Goal: Transaction & Acquisition: Register for event/course

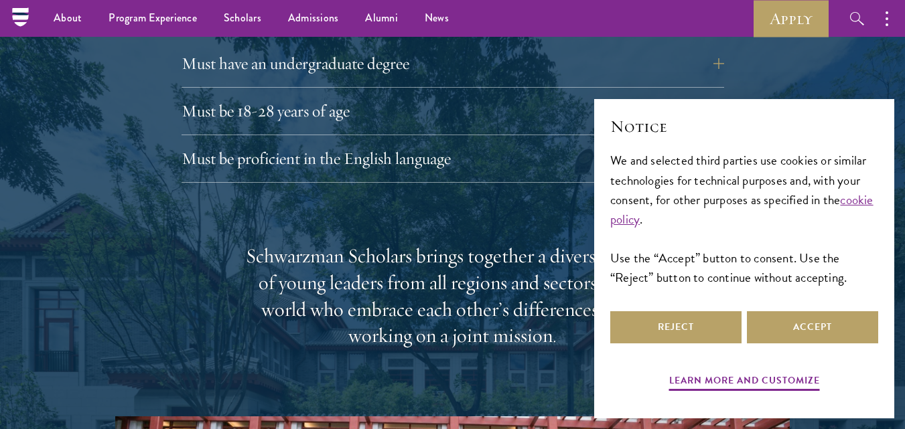
click at [853, 70] on div at bounding box center [452, 319] width 905 height 1080
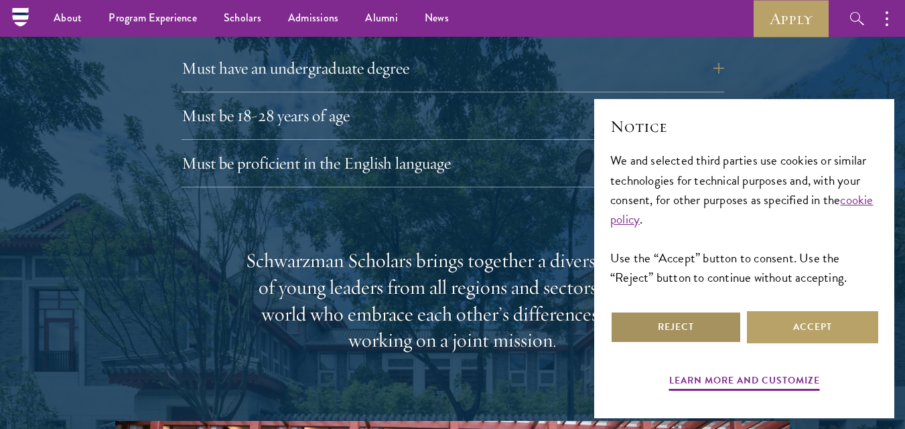
click at [688, 326] on button "Reject" at bounding box center [675, 328] width 131 height 32
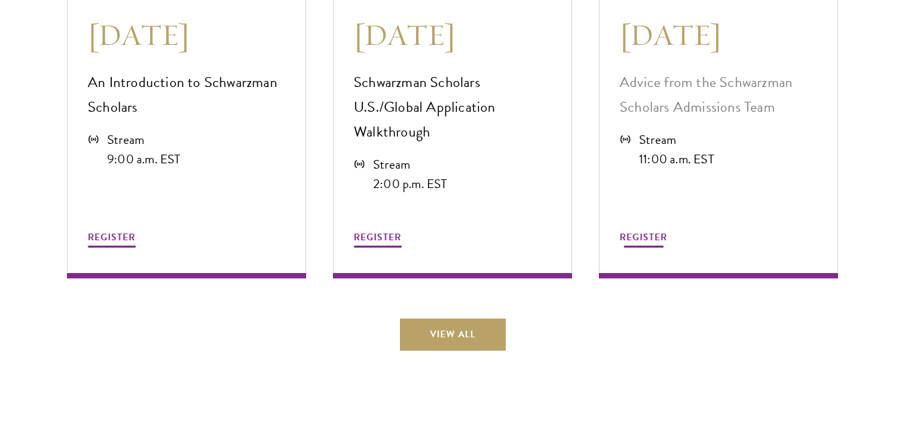
scroll to position [3720, 0]
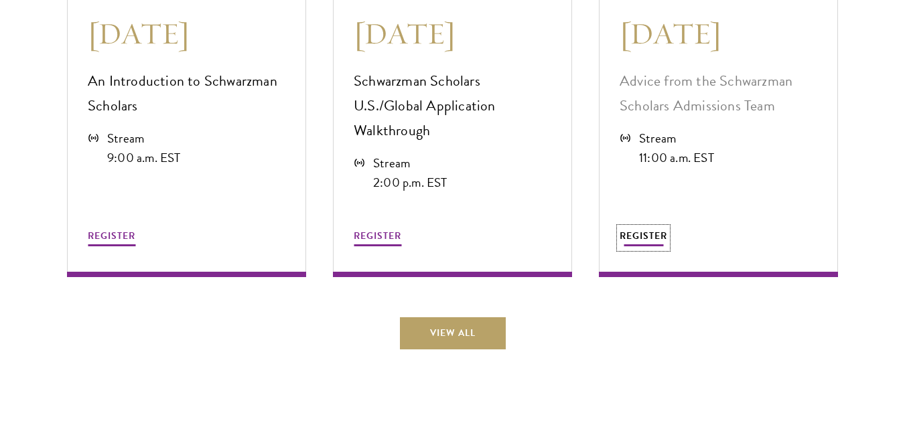
click at [647, 229] on span "REGISTER" at bounding box center [644, 236] width 48 height 14
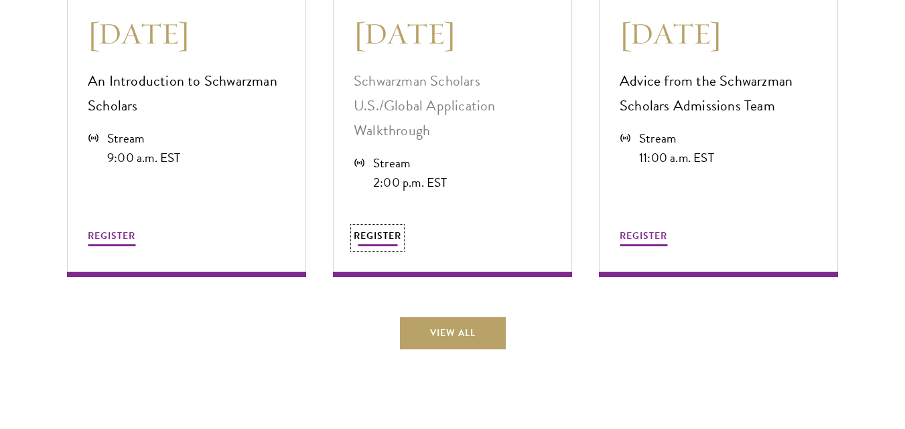
click at [386, 229] on span "REGISTER" at bounding box center [378, 236] width 48 height 14
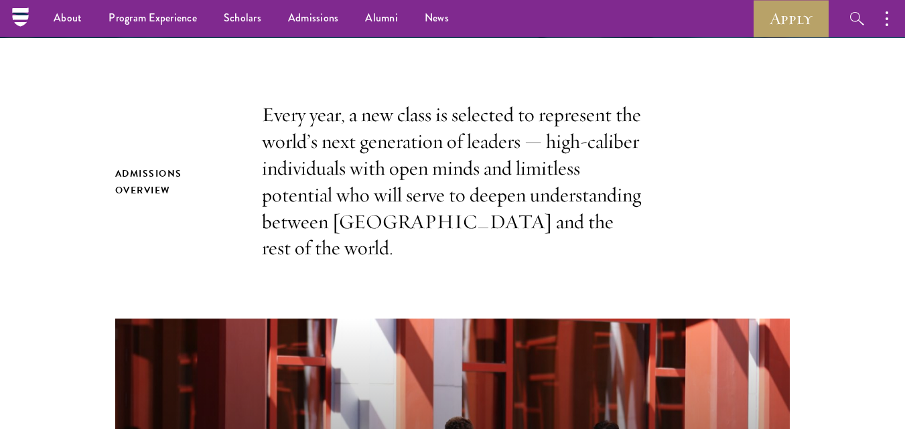
scroll to position [170, 0]
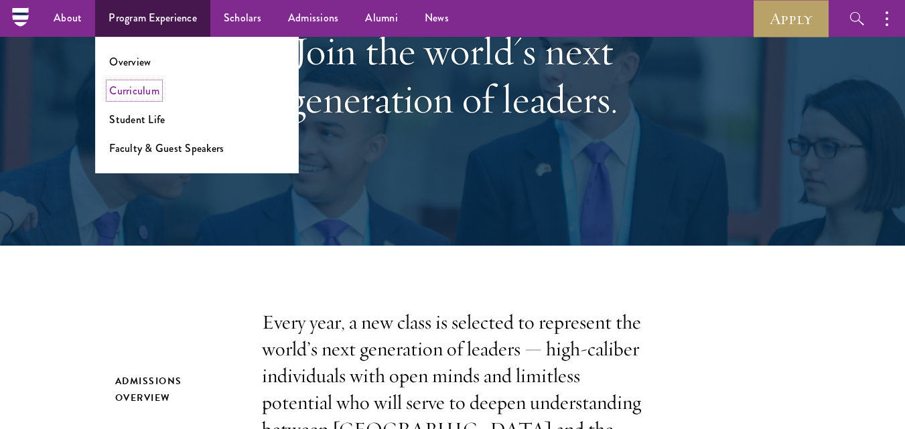
click at [148, 98] on link "Curriculum" at bounding box center [134, 90] width 50 height 15
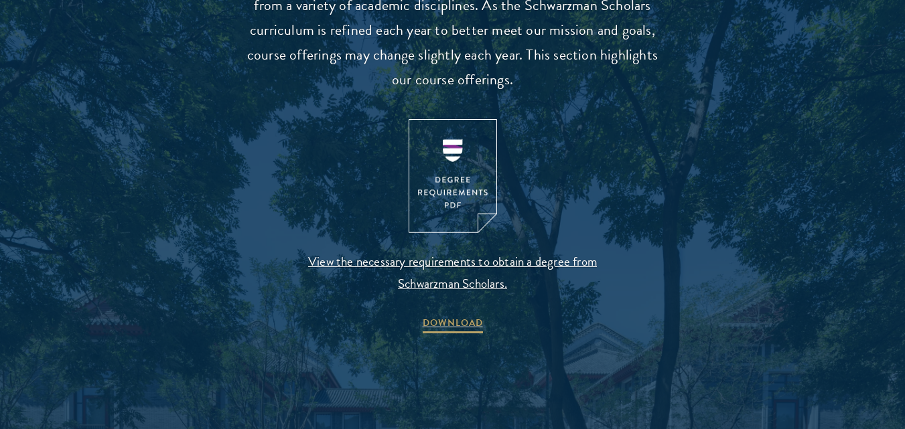
scroll to position [1407, 0]
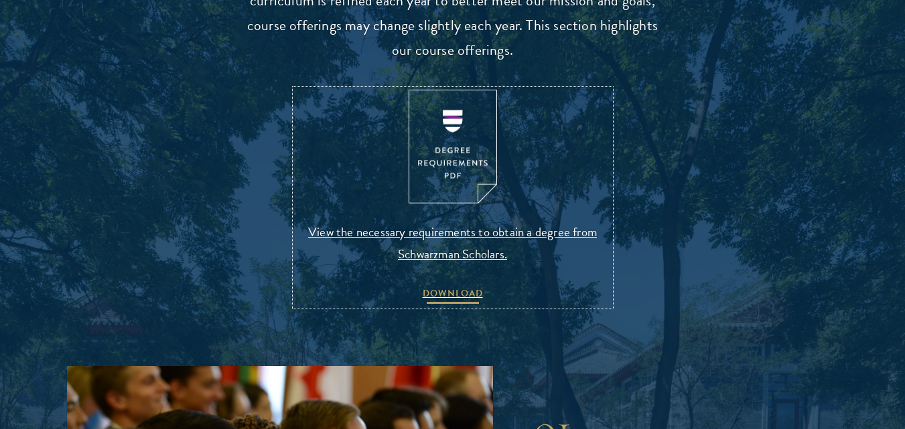
click at [459, 286] on span "DOWNLOAD" at bounding box center [453, 295] width 60 height 21
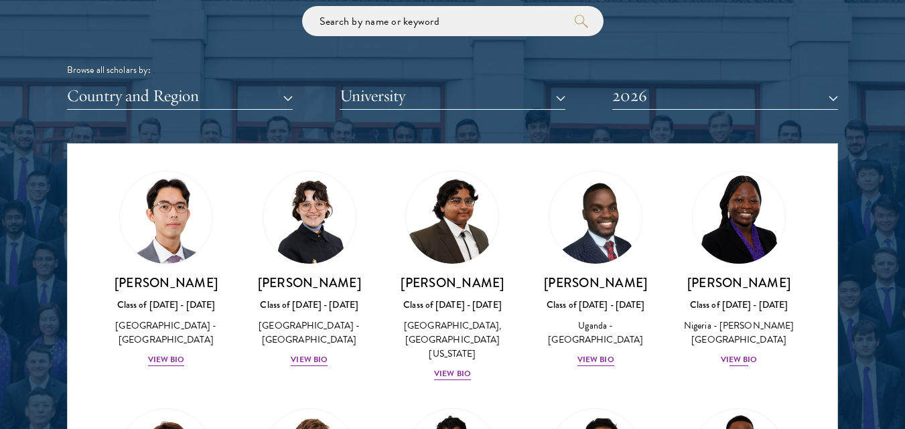
scroll to position [335, 0]
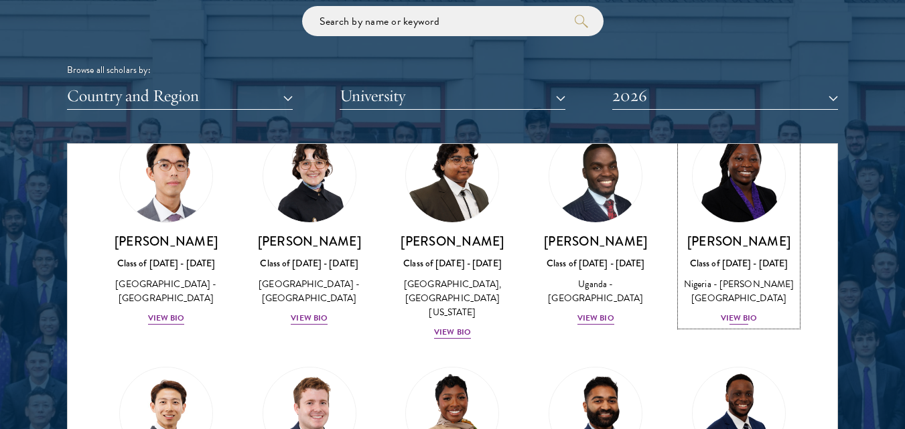
click at [724, 325] on div "View Bio" at bounding box center [739, 318] width 37 height 13
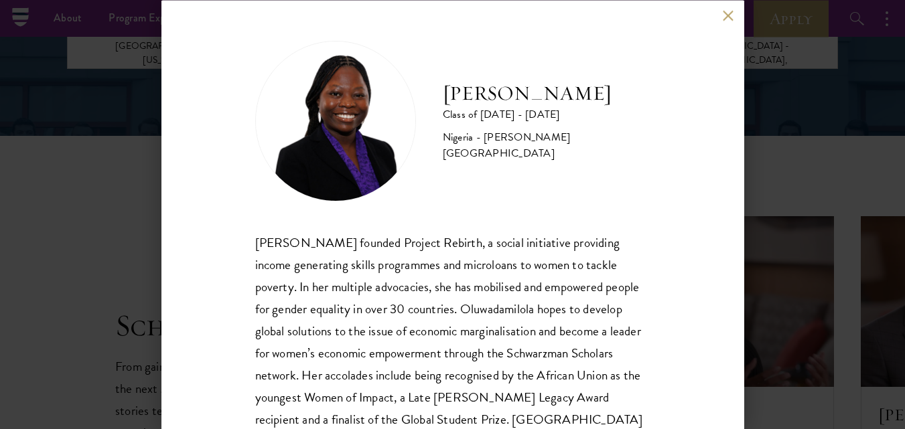
scroll to position [2077, 0]
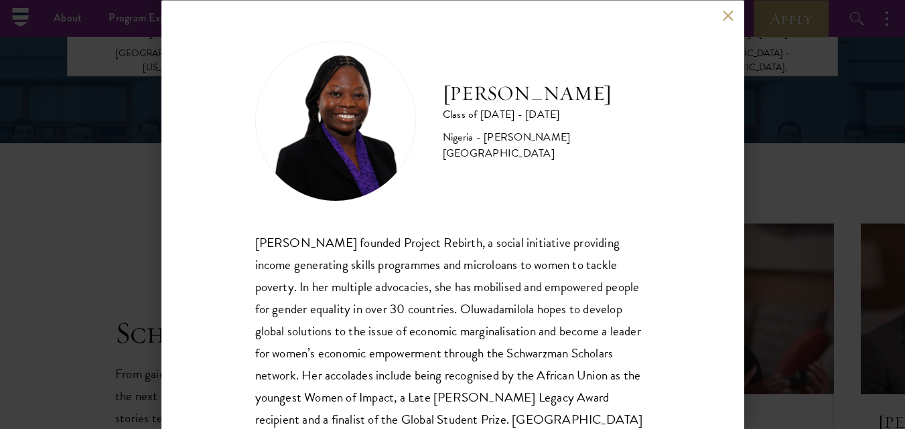
click at [732, 13] on button at bounding box center [728, 15] width 11 height 11
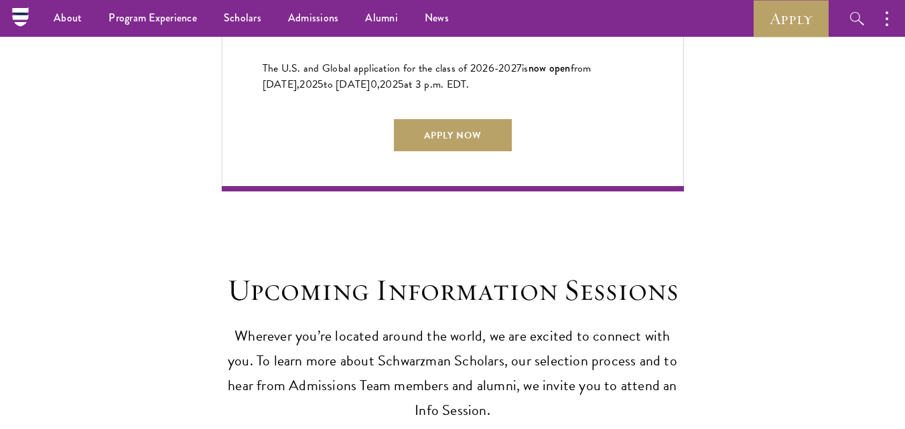
scroll to position [3216, 0]
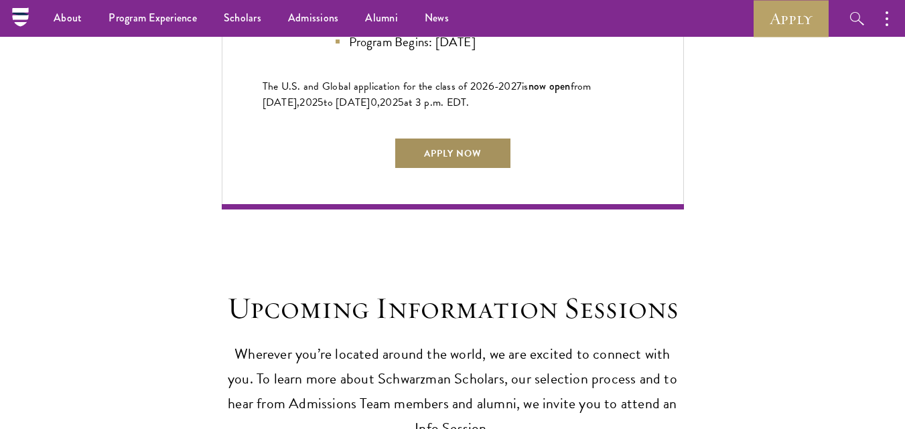
click at [474, 145] on link "Apply Now" at bounding box center [453, 153] width 118 height 32
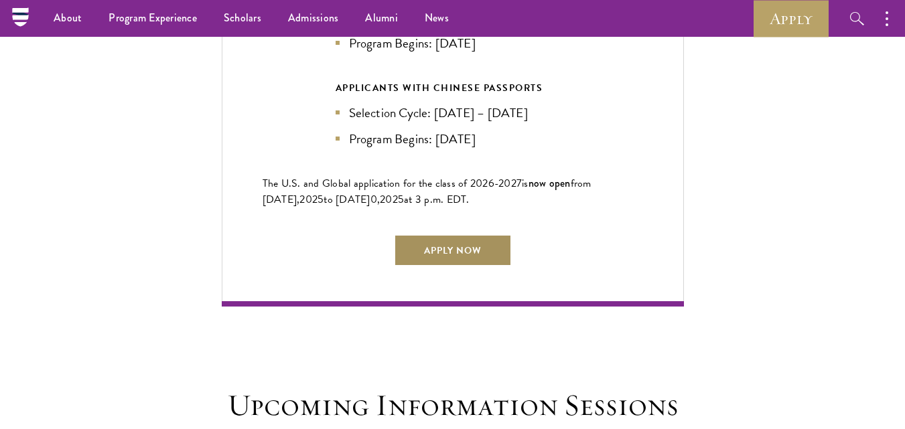
scroll to position [3082, 0]
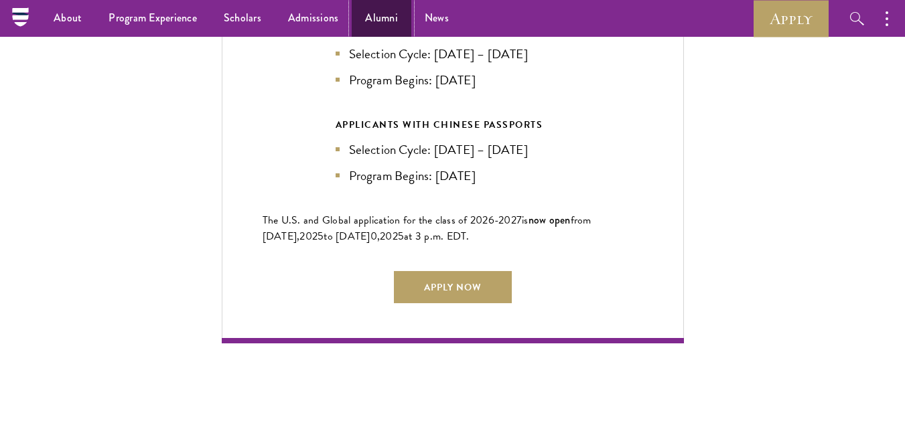
click at [401, 13] on link "Alumni" at bounding box center [382, 18] width 60 height 37
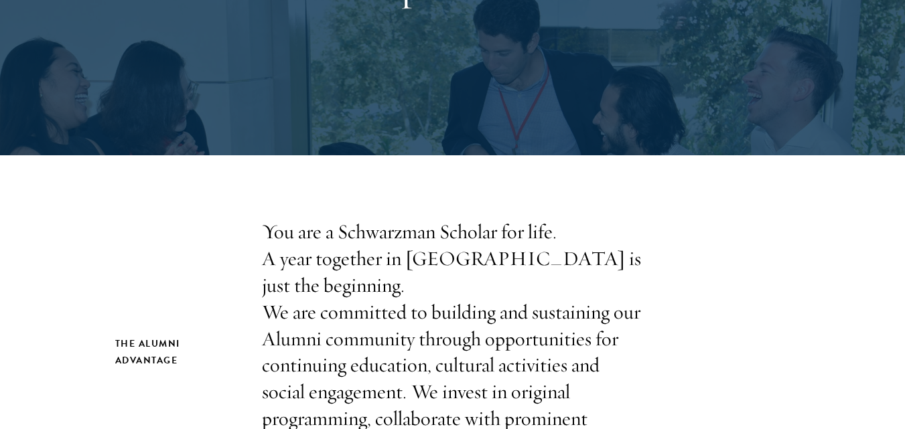
scroll to position [335, 0]
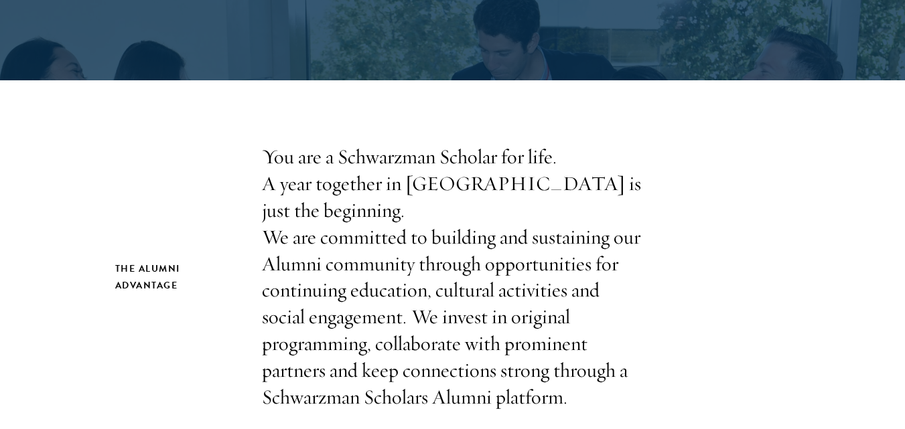
drag, startPoint x: 591, startPoint y: 164, endPoint x: 525, endPoint y: 122, distance: 78.1
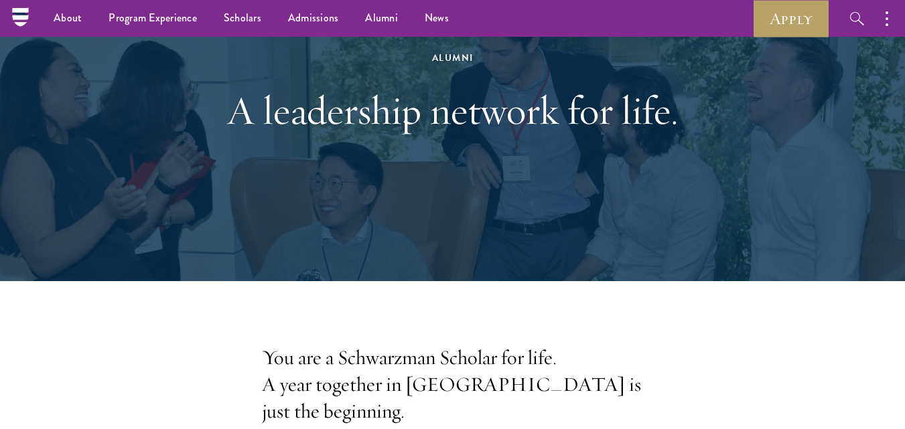
scroll to position [0, 0]
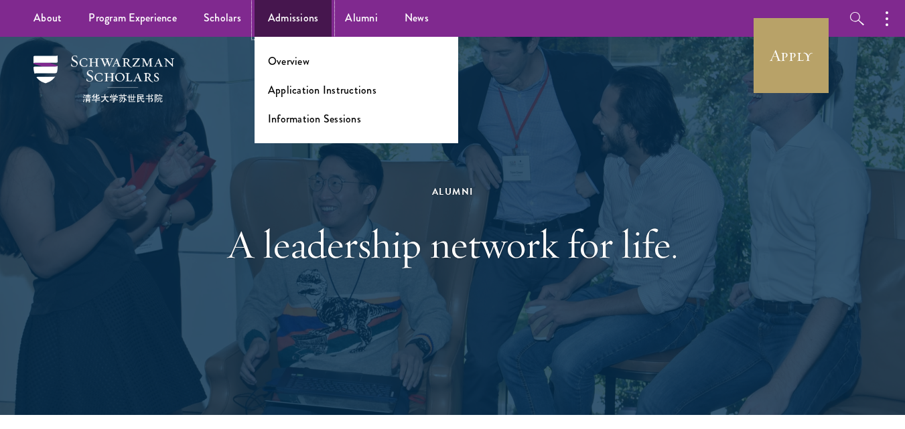
click at [289, 23] on link "Admissions" at bounding box center [294, 18] width 78 height 37
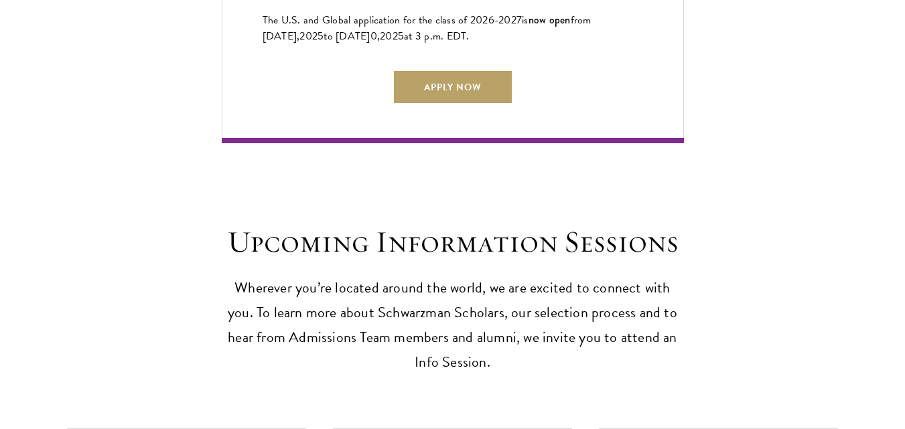
scroll to position [3283, 0]
click at [456, 82] on link "Apply Now" at bounding box center [453, 86] width 118 height 32
